Goal: Communication & Community: Answer question/provide support

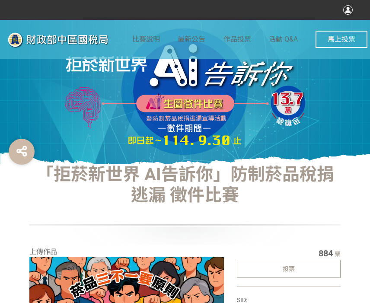
click at [306, 275] on div "投票" at bounding box center [289, 269] width 104 height 18
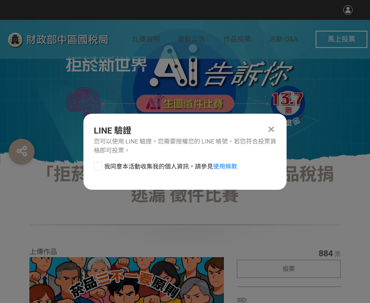
click at [99, 165] on div at bounding box center [98, 166] width 9 height 9
checkbox input "true"
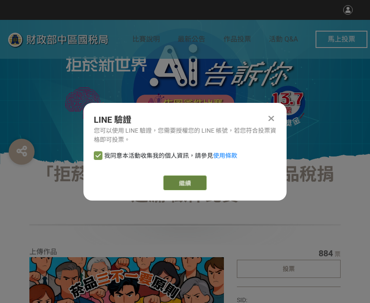
click at [186, 183] on link "繼續" at bounding box center [185, 183] width 43 height 15
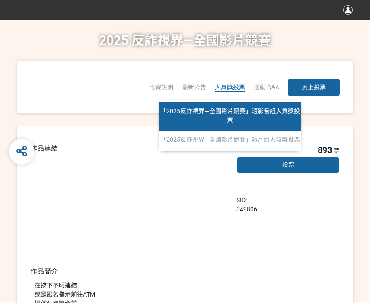
click at [225, 111] on span "「2025反詐視界—全國影片競賽」短影音組人氣獎投票" at bounding box center [231, 116] width 140 height 16
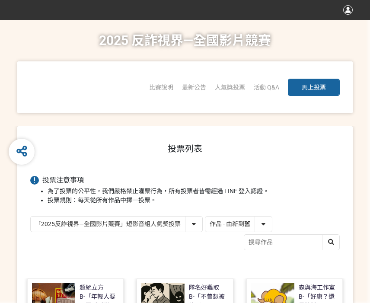
click at [259, 217] on select "作品 - 由新到舊 作品 - 由舊到新 票數 - 由多到少 票數 - 由少到多" at bounding box center [239, 224] width 67 height 15
select select "vote"
click at [206, 217] on select "作品 - 由新到舊 作品 - 由舊到新 票數 - 由多到少 票數 - 由少到多" at bounding box center [239, 224] width 67 height 15
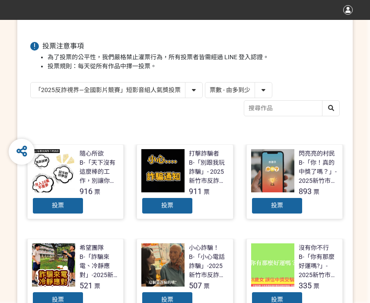
scroll to position [173, 0]
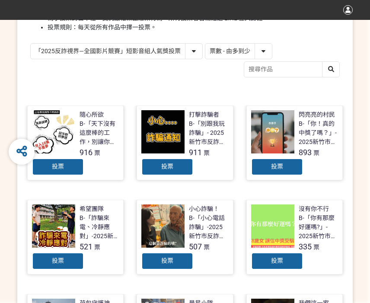
click at [73, 169] on div "投票" at bounding box center [58, 166] width 52 height 17
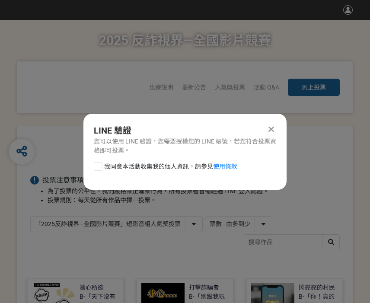
scroll to position [0, 0]
click at [102, 165] on div at bounding box center [98, 166] width 9 height 9
checkbox input "true"
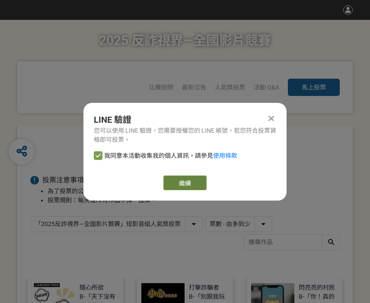
click at [180, 182] on link "繼續" at bounding box center [185, 183] width 43 height 15
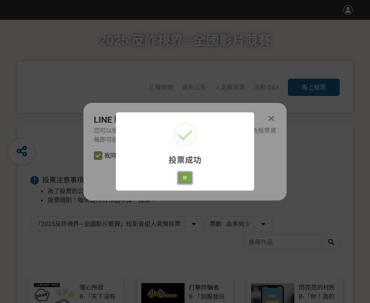
drag, startPoint x: 184, startPoint y: 178, endPoint x: 276, endPoint y: 180, distance: 91.3
click at [184, 178] on button "好" at bounding box center [185, 178] width 14 height 12
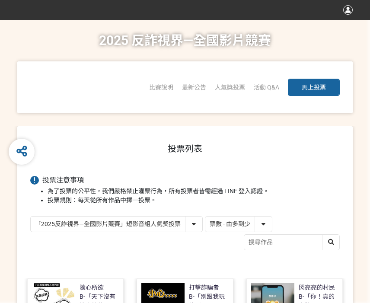
scroll to position [123, 0]
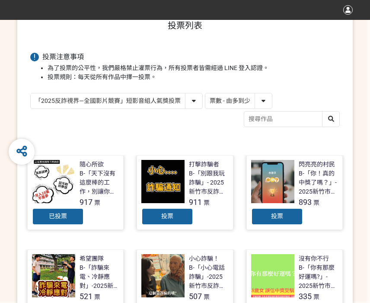
click at [173, 107] on select "「2025反詐視界—全國影片競賽」短影音組人氣獎投票 「2025反詐視界—全國影片競賽」短片組人氣獎投票" at bounding box center [117, 100] width 172 height 15
select select "13146"
click at [31, 93] on select "「2025反詐視界—全國影片競賽」短影音組人氣獎投票 「2025反詐視界—全國影片競賽」短片組人氣獎投票" at bounding box center [117, 100] width 172 height 15
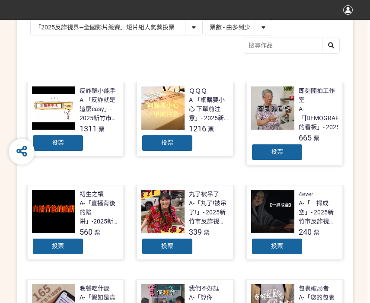
scroll to position [216, 0]
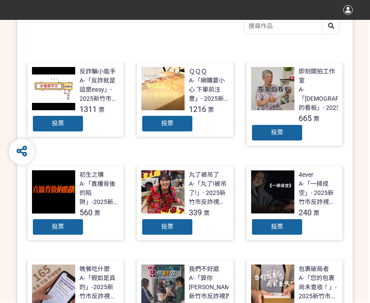
click at [50, 126] on div "投票" at bounding box center [58, 123] width 52 height 17
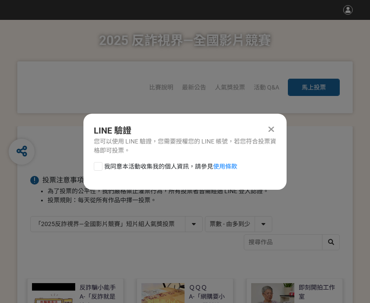
click at [99, 163] on div at bounding box center [98, 166] width 9 height 9
checkbox input "true"
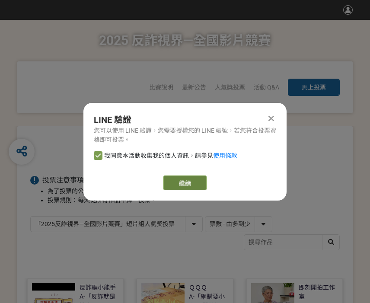
click at [174, 180] on link "繼續" at bounding box center [185, 183] width 43 height 15
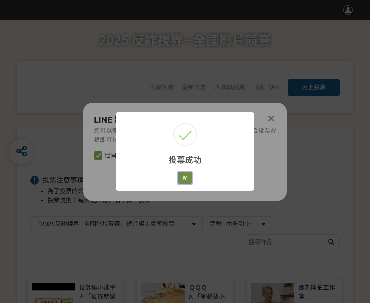
click at [184, 181] on button "好" at bounding box center [185, 178] width 14 height 12
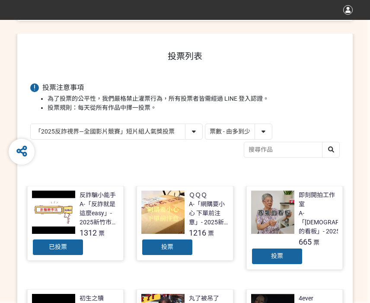
scroll to position [154, 0]
